Goal: Task Accomplishment & Management: Use online tool/utility

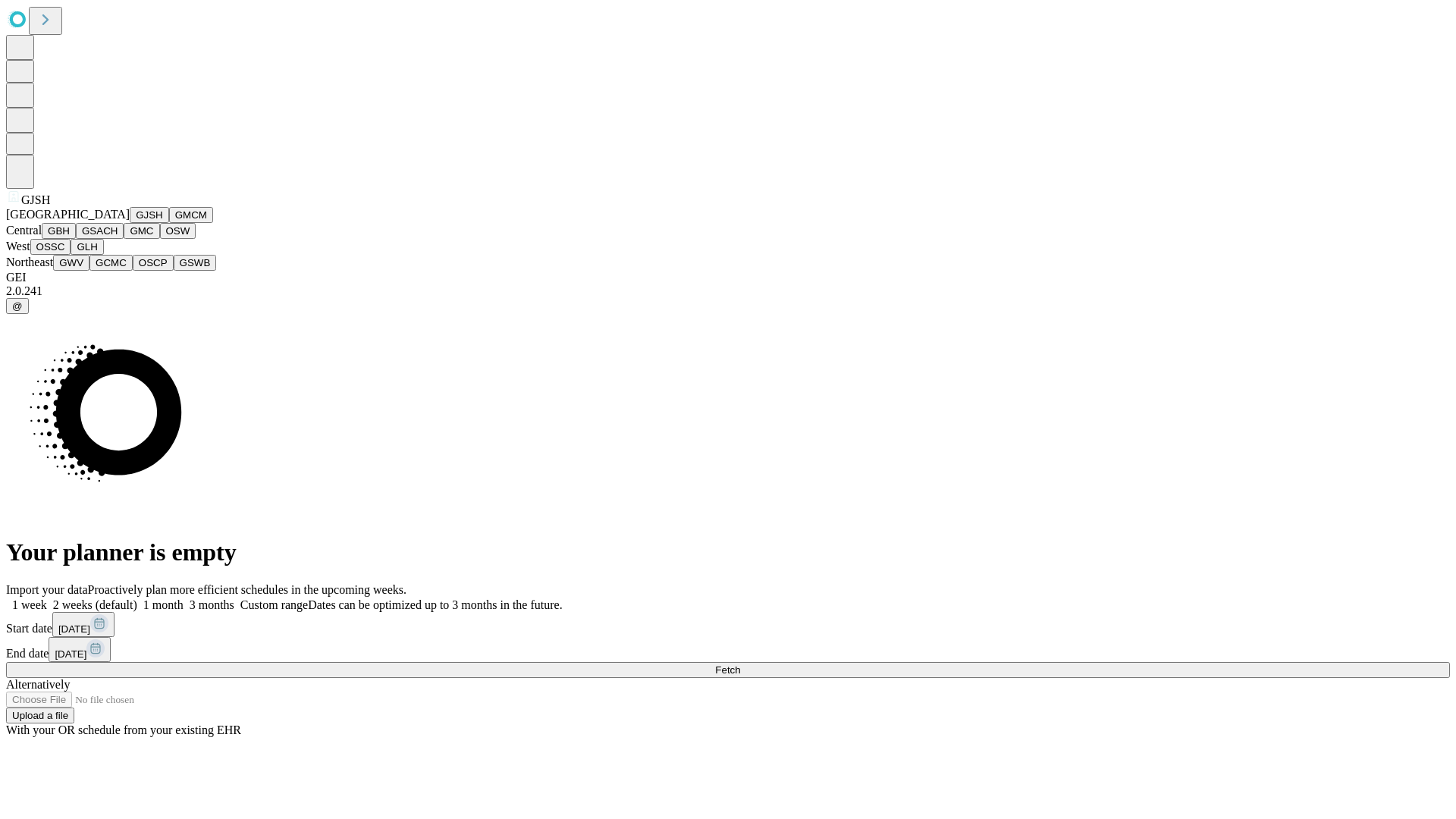
click at [130, 223] on button "GJSH" at bounding box center [149, 214] width 39 height 16
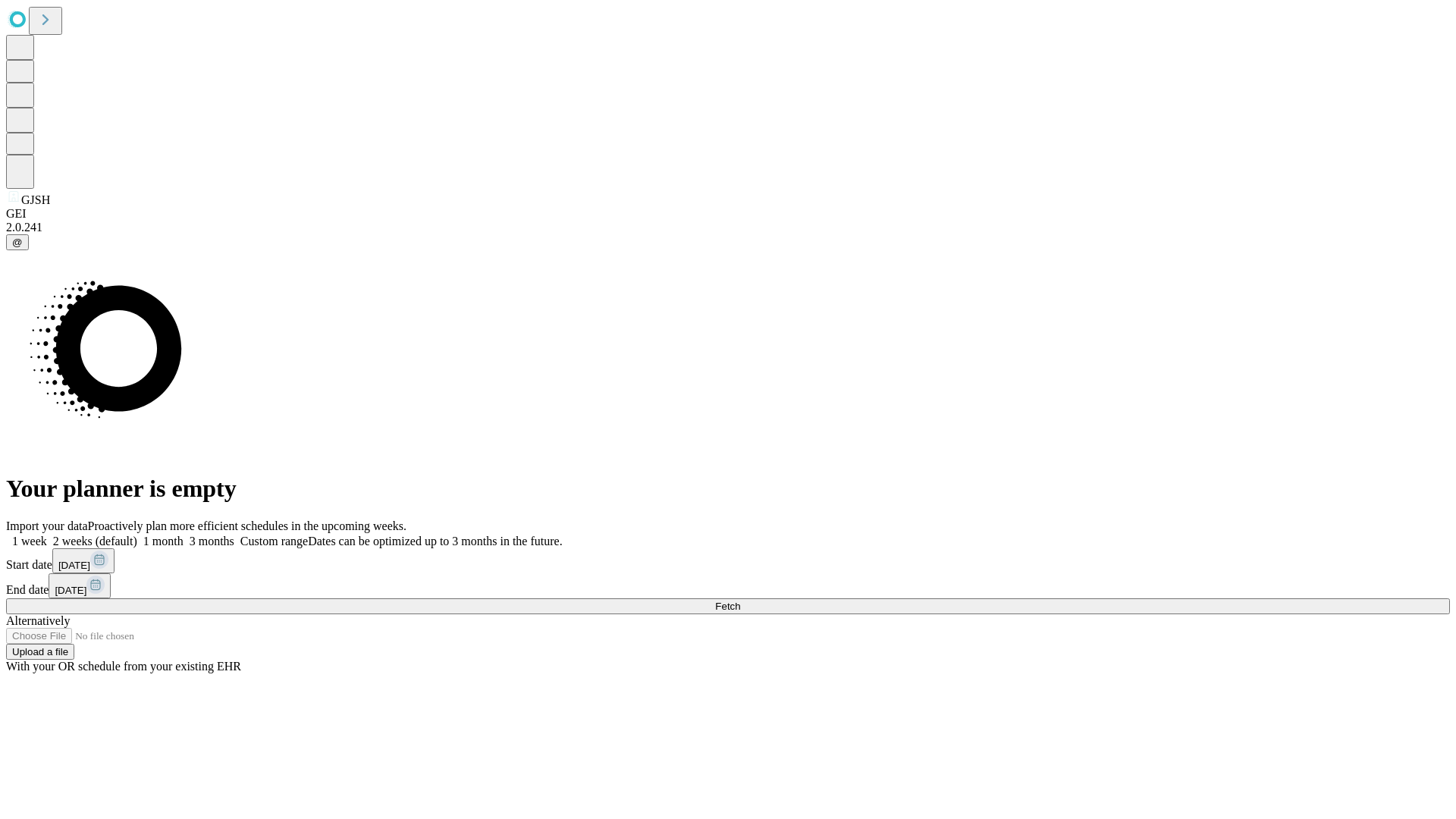
click at [183, 535] on label "1 month" at bounding box center [160, 541] width 46 height 13
click at [740, 601] on span "Fetch" at bounding box center [728, 606] width 25 height 11
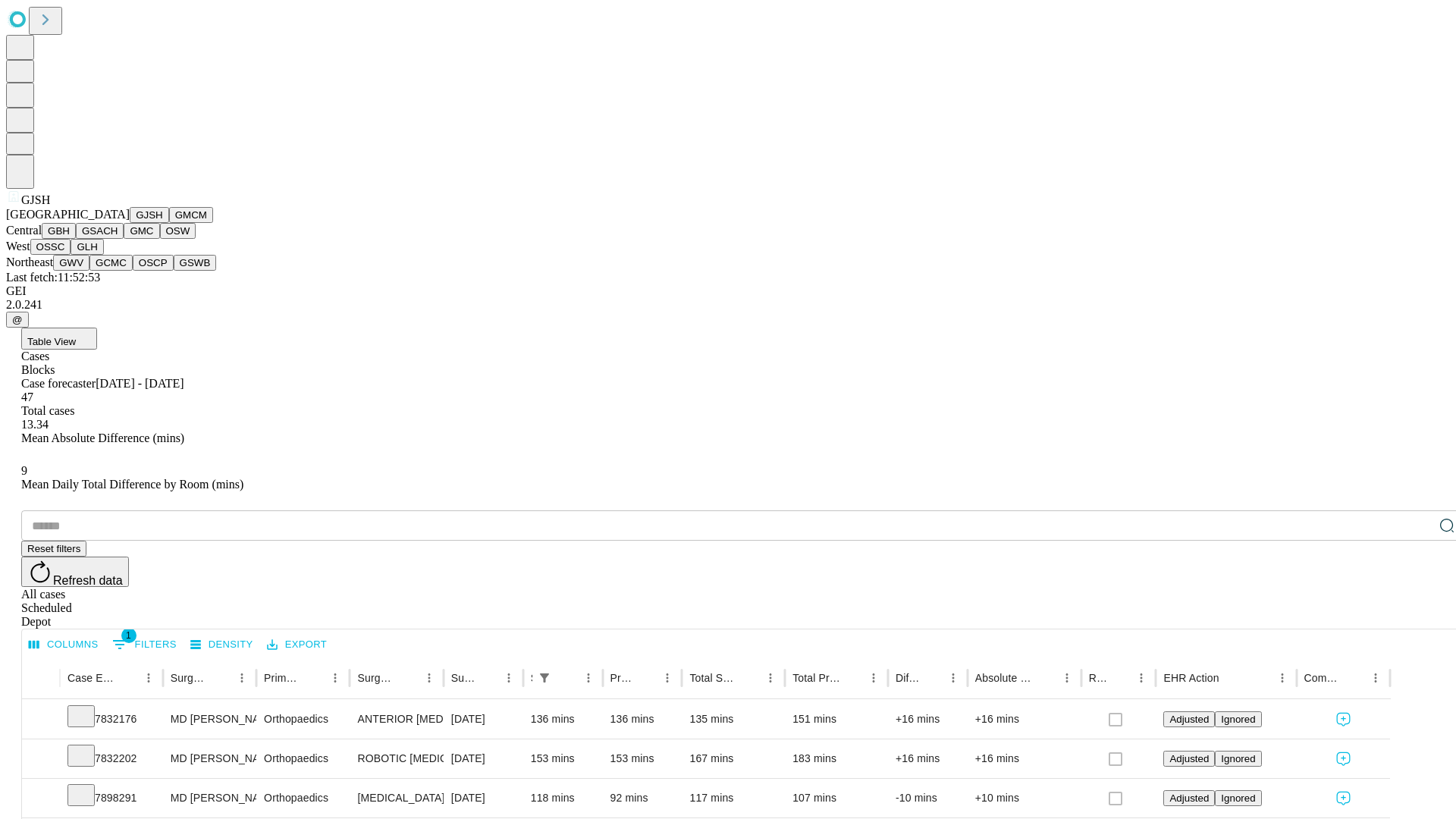
click at [170, 223] on button "GMCM" at bounding box center [192, 214] width 44 height 16
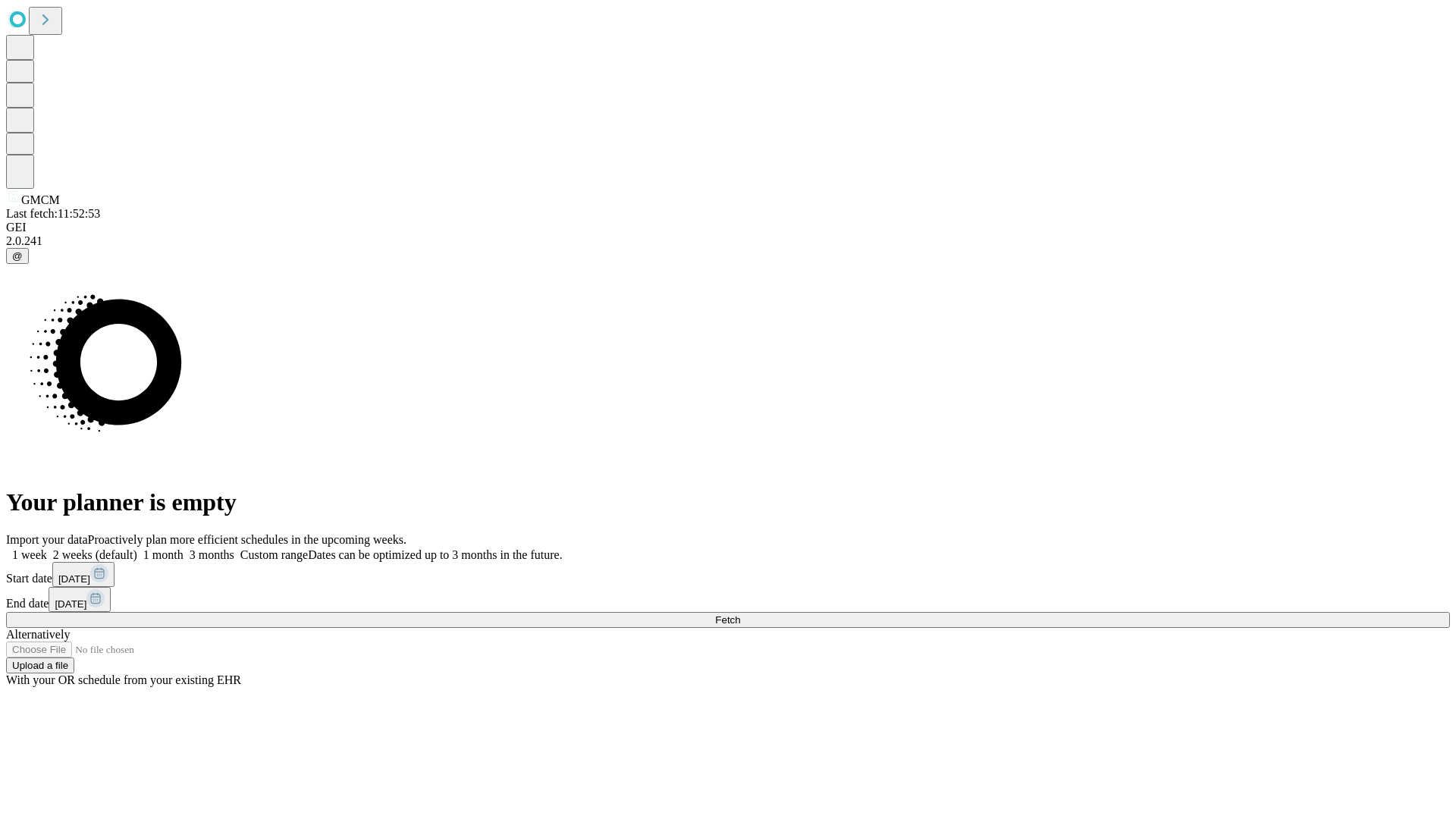
click at [183, 548] on label "1 month" at bounding box center [160, 554] width 46 height 13
click at [740, 614] on span "Fetch" at bounding box center [728, 619] width 25 height 11
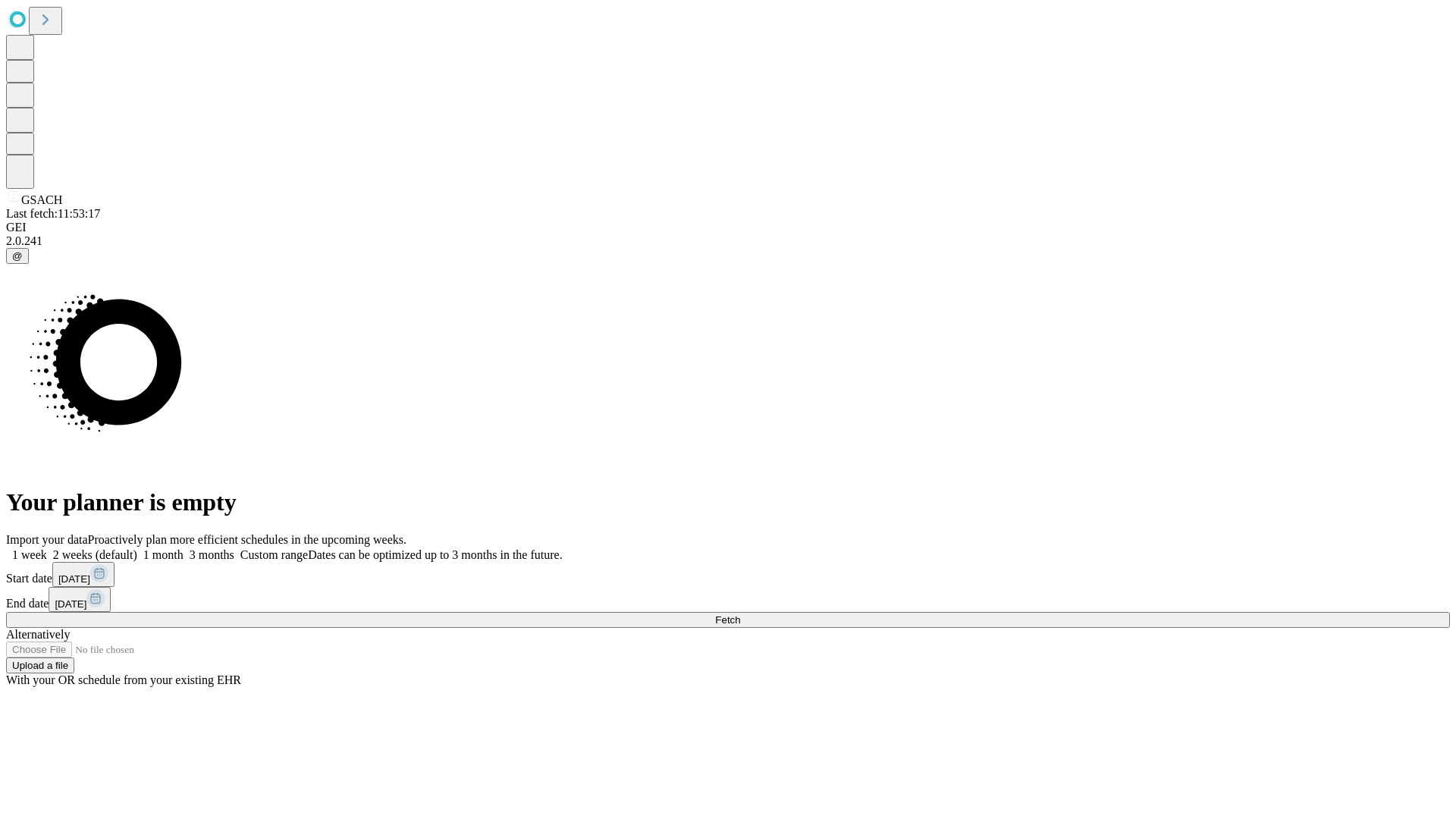
click at [183, 548] on label "1 month" at bounding box center [160, 554] width 46 height 13
click at [740, 614] on span "Fetch" at bounding box center [728, 619] width 25 height 11
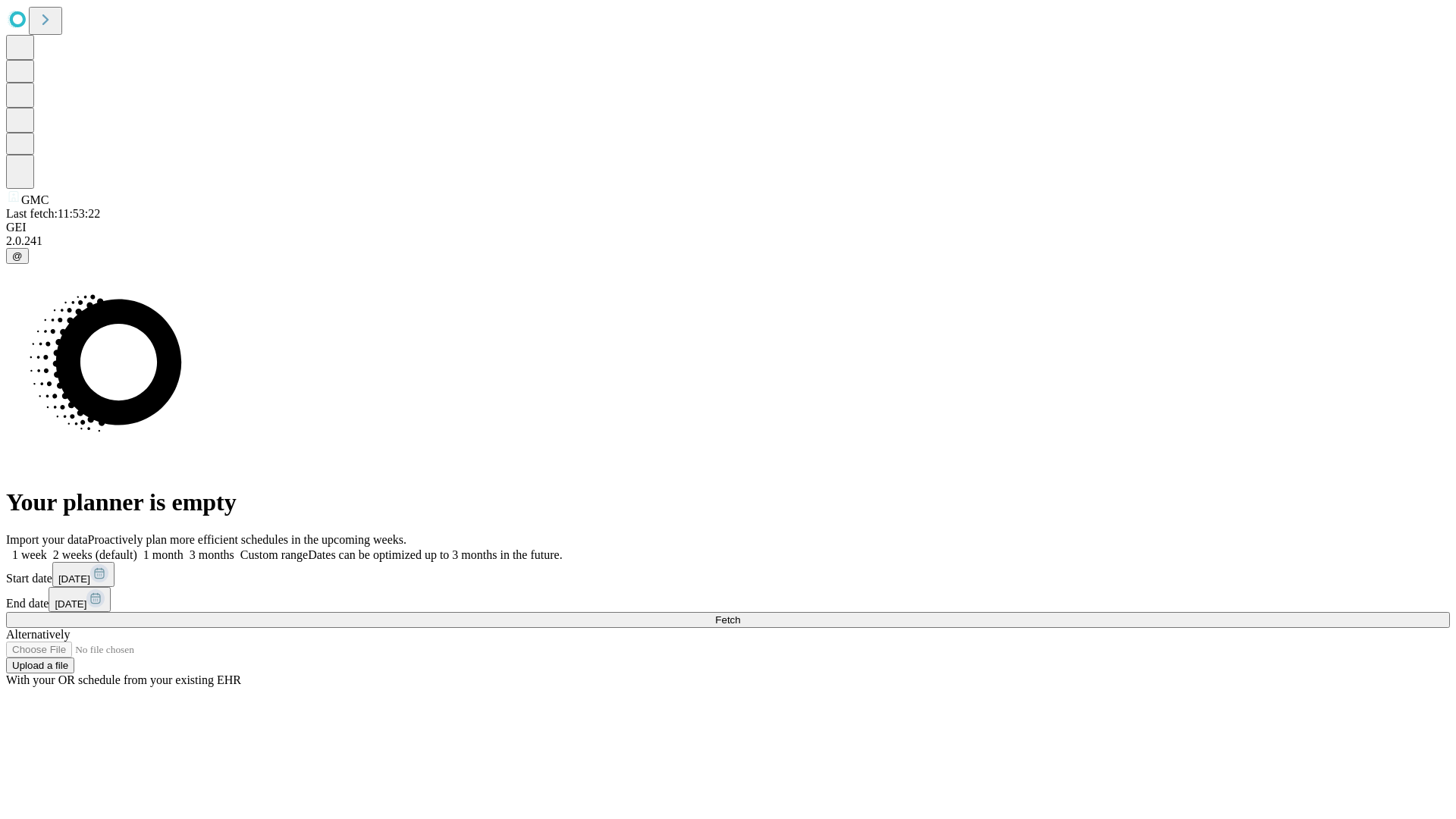
click at [183, 548] on label "1 month" at bounding box center [160, 554] width 46 height 13
click at [740, 614] on span "Fetch" at bounding box center [728, 619] width 25 height 11
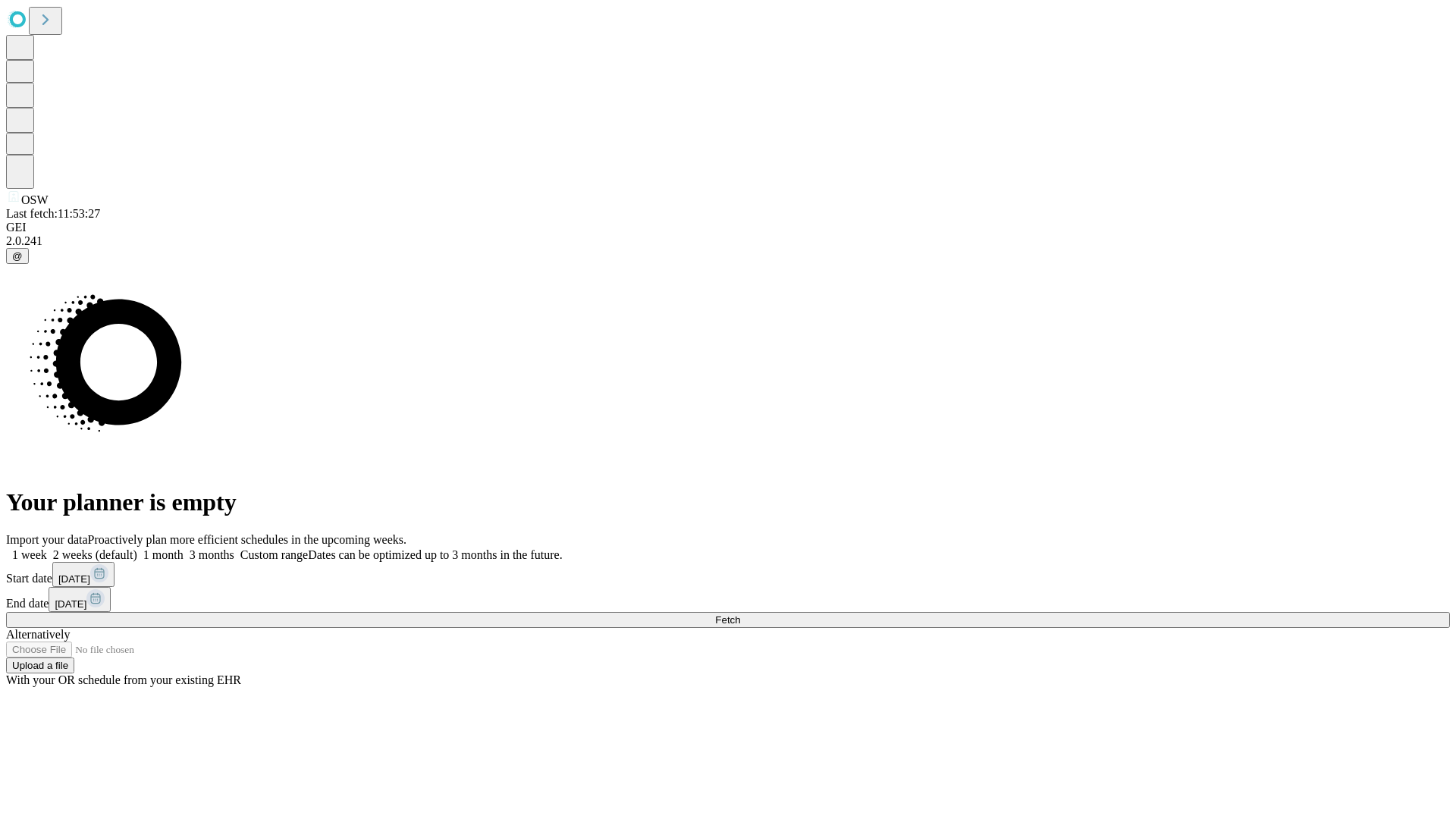
click at [740, 614] on span "Fetch" at bounding box center [728, 619] width 25 height 11
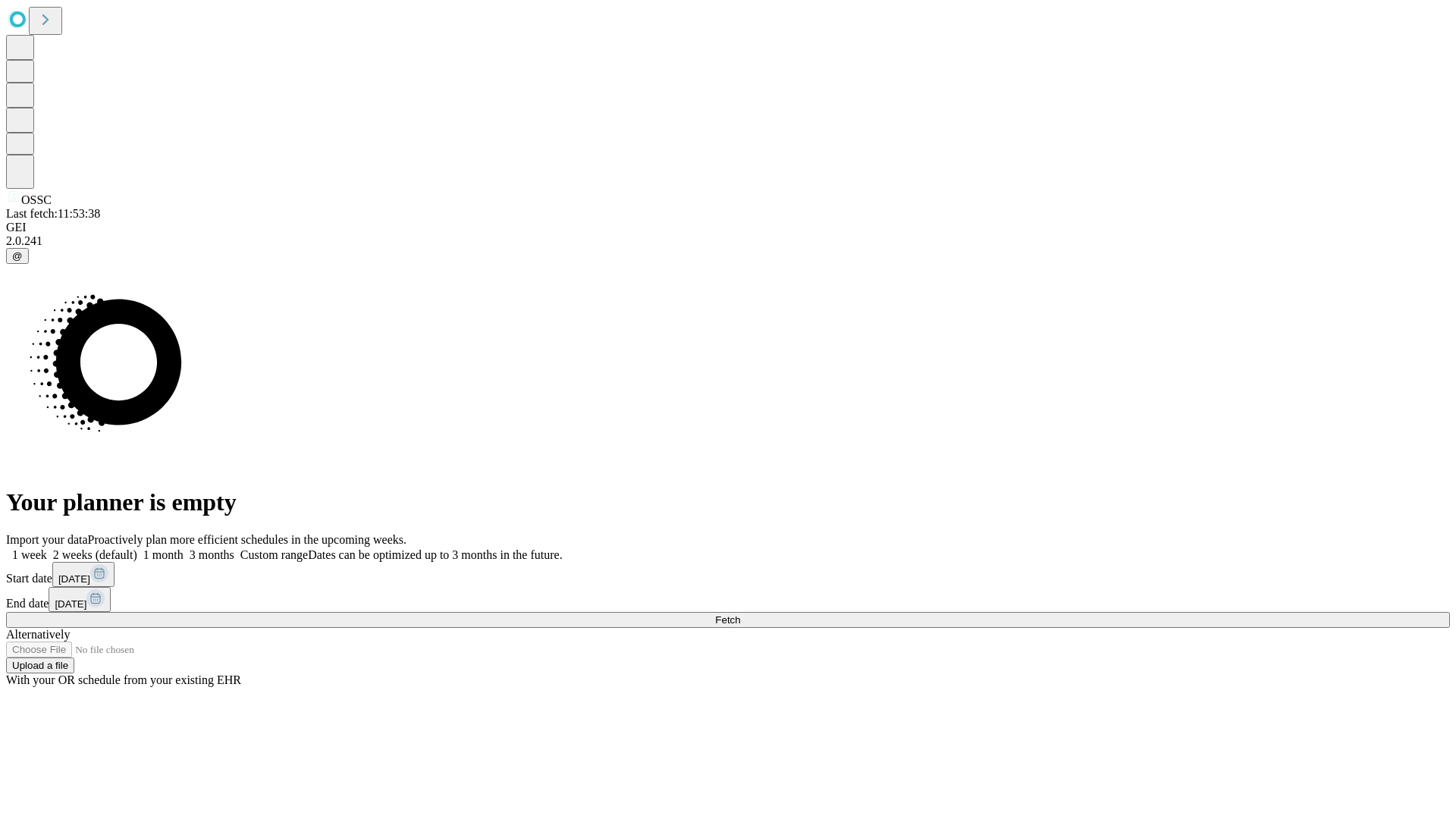
click at [740, 614] on span "Fetch" at bounding box center [728, 619] width 25 height 11
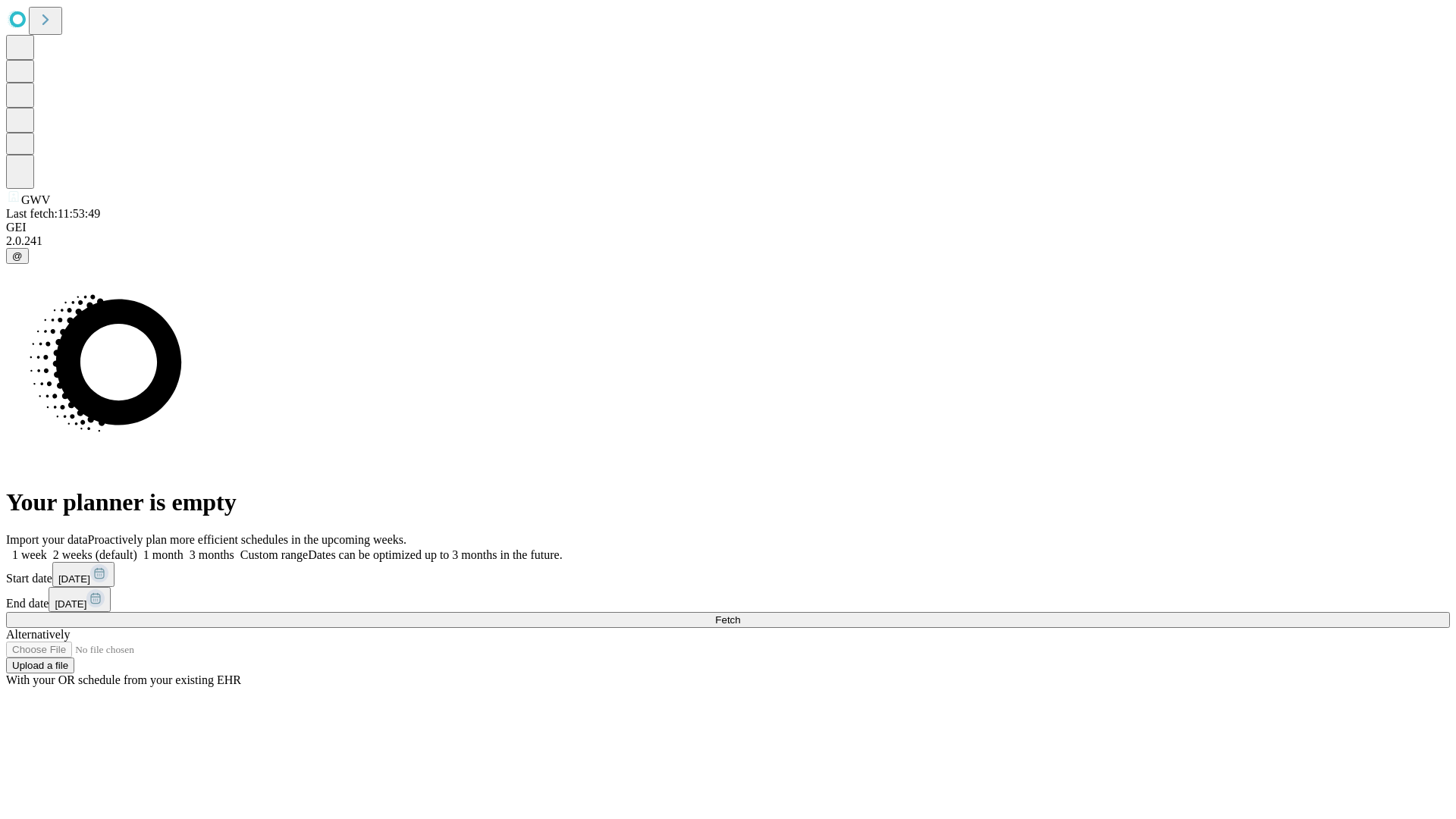
click at [183, 548] on label "1 month" at bounding box center [160, 554] width 46 height 13
click at [740, 614] on span "Fetch" at bounding box center [728, 619] width 25 height 11
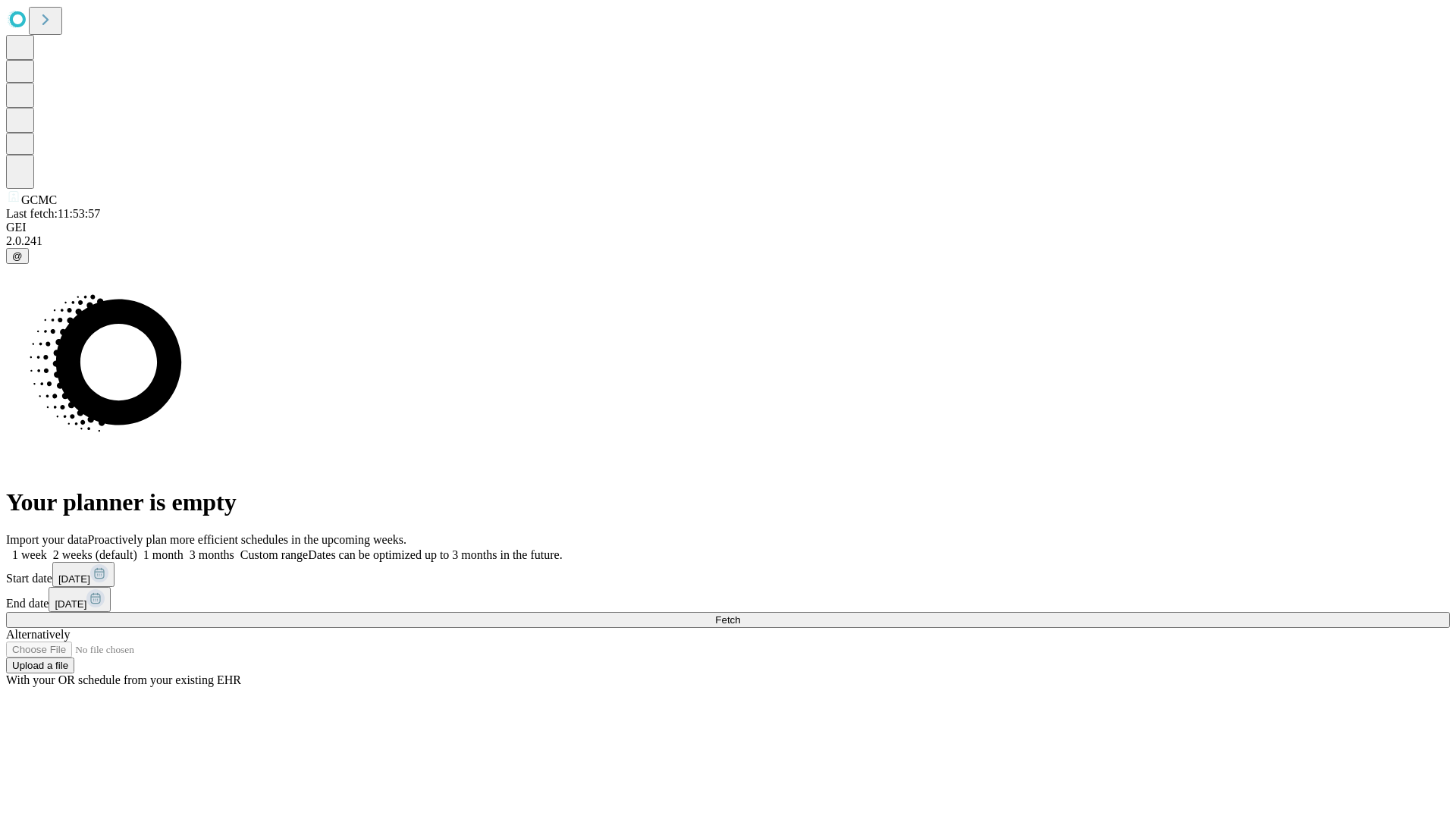
click at [183, 548] on label "1 month" at bounding box center [160, 554] width 46 height 13
click at [740, 614] on span "Fetch" at bounding box center [728, 619] width 25 height 11
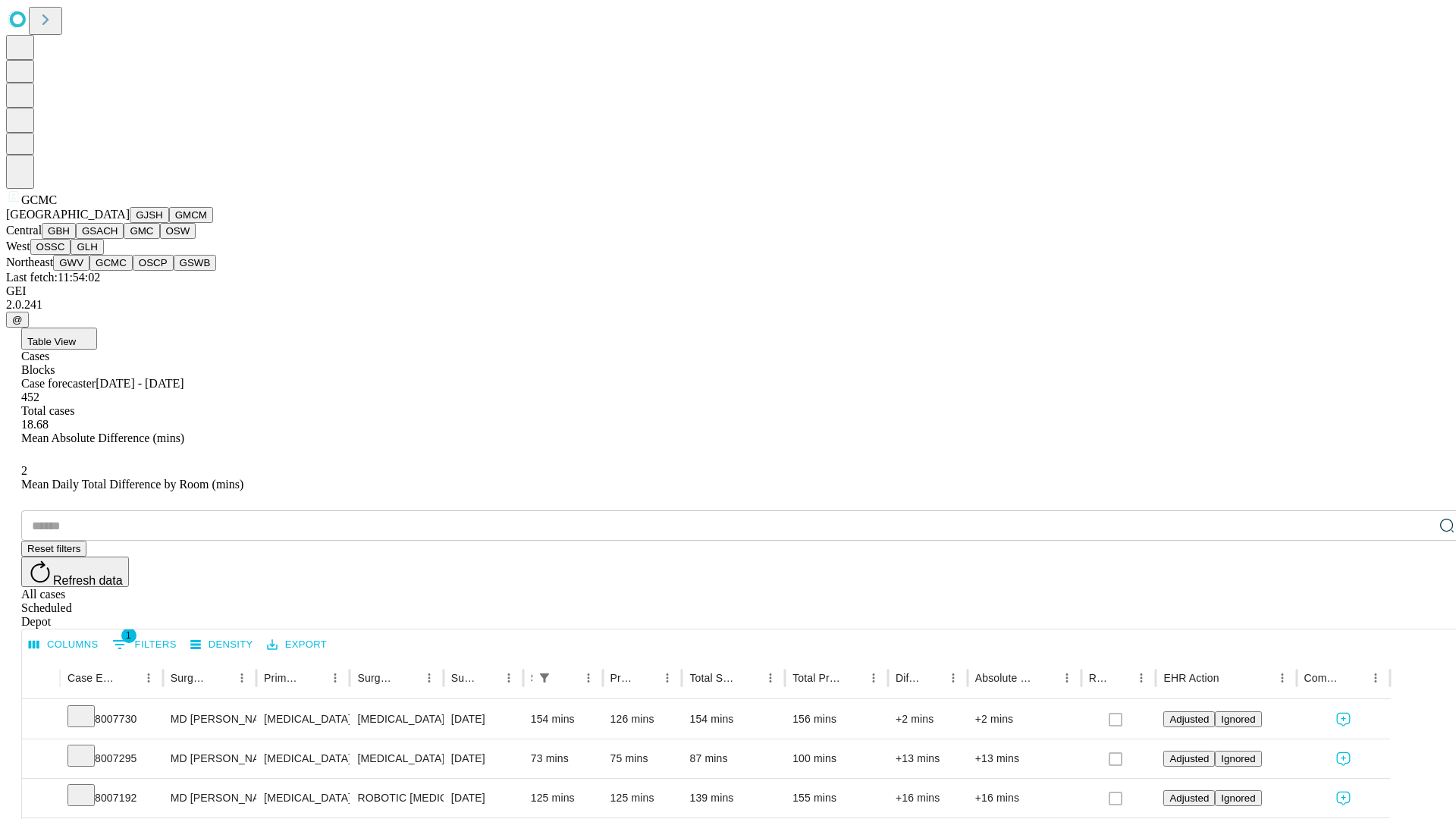
click at [133, 270] on button "OSCP" at bounding box center [153, 262] width 41 height 16
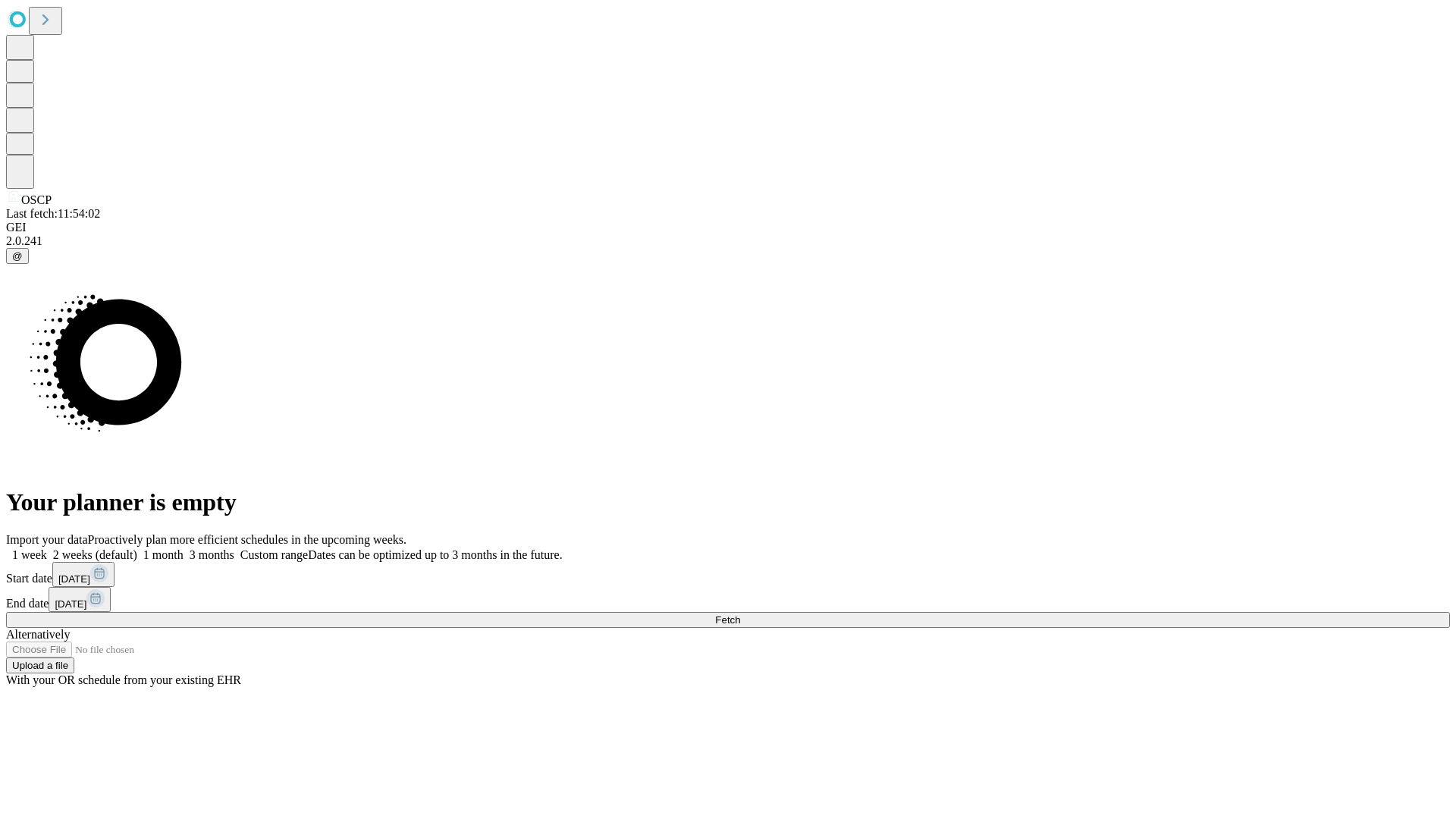
click at [183, 548] on label "1 month" at bounding box center [160, 554] width 46 height 13
click at [740, 614] on span "Fetch" at bounding box center [728, 619] width 25 height 11
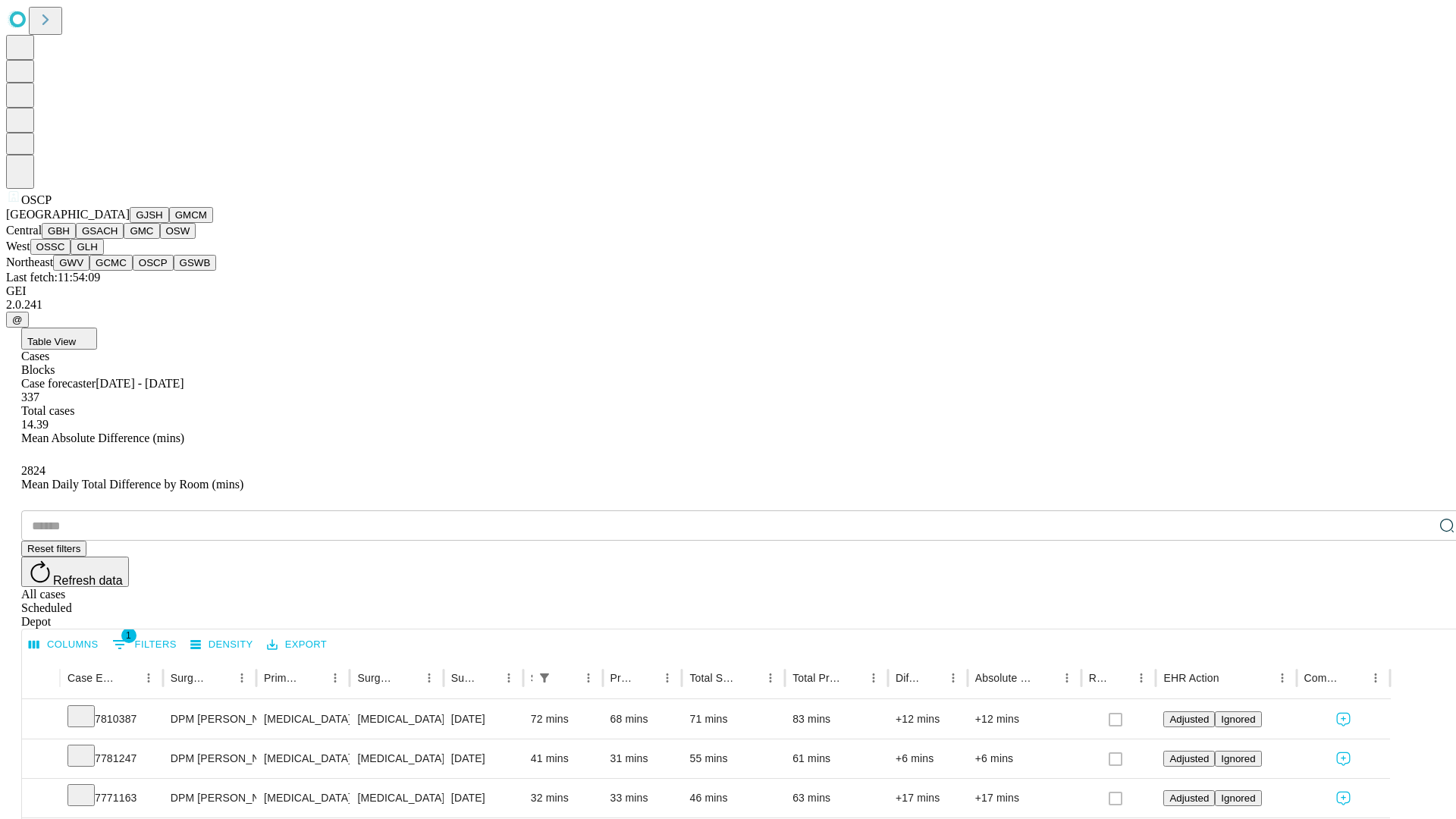
click at [174, 270] on button "GSWB" at bounding box center [195, 262] width 43 height 16
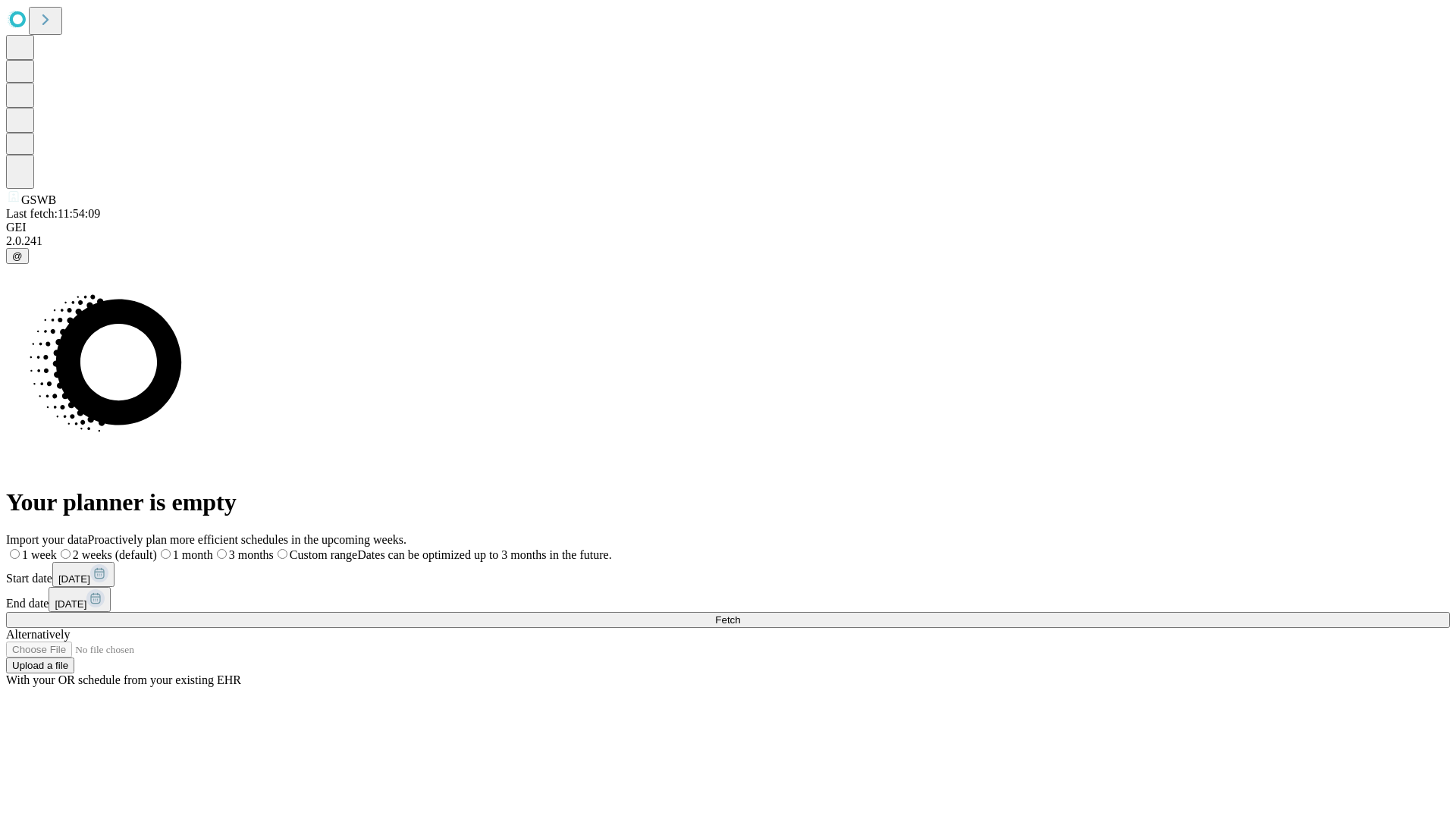
click at [740, 614] on span "Fetch" at bounding box center [728, 619] width 25 height 11
